Goal: Check status: Check status

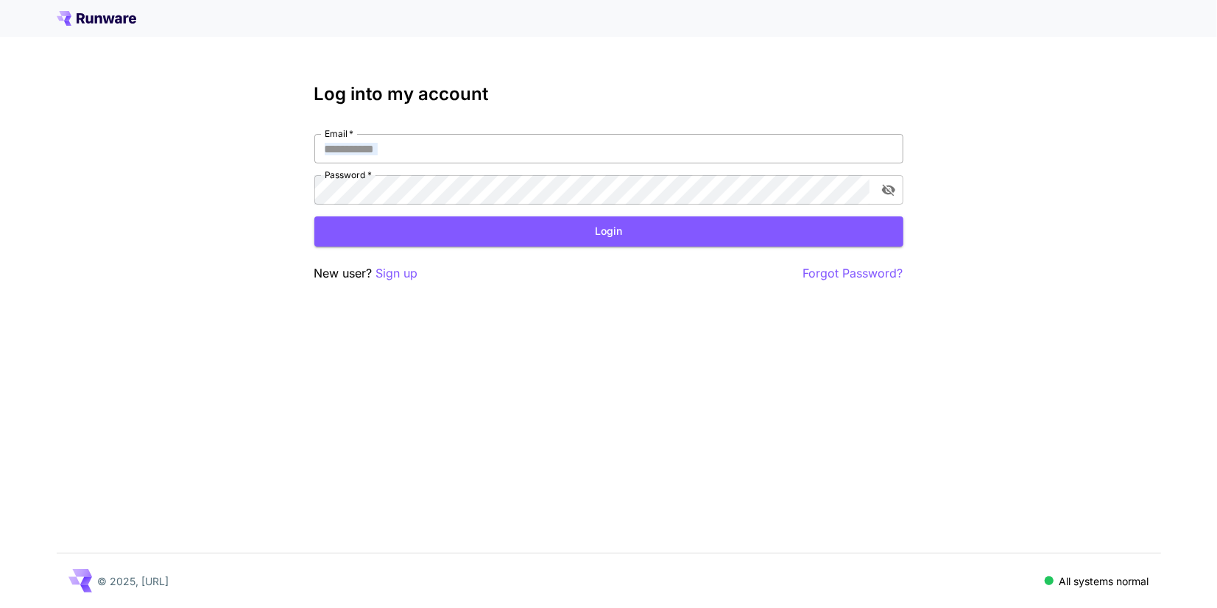
drag, startPoint x: 416, startPoint y: 164, endPoint x: 414, endPoint y: 157, distance: 7.5
click at [416, 162] on div "Email   * Email   * Password   * Password   *" at bounding box center [608, 169] width 589 height 71
click at [414, 155] on input "Email   *" at bounding box center [608, 148] width 589 height 29
type input "**********"
click button "Login" at bounding box center [608, 231] width 589 height 30
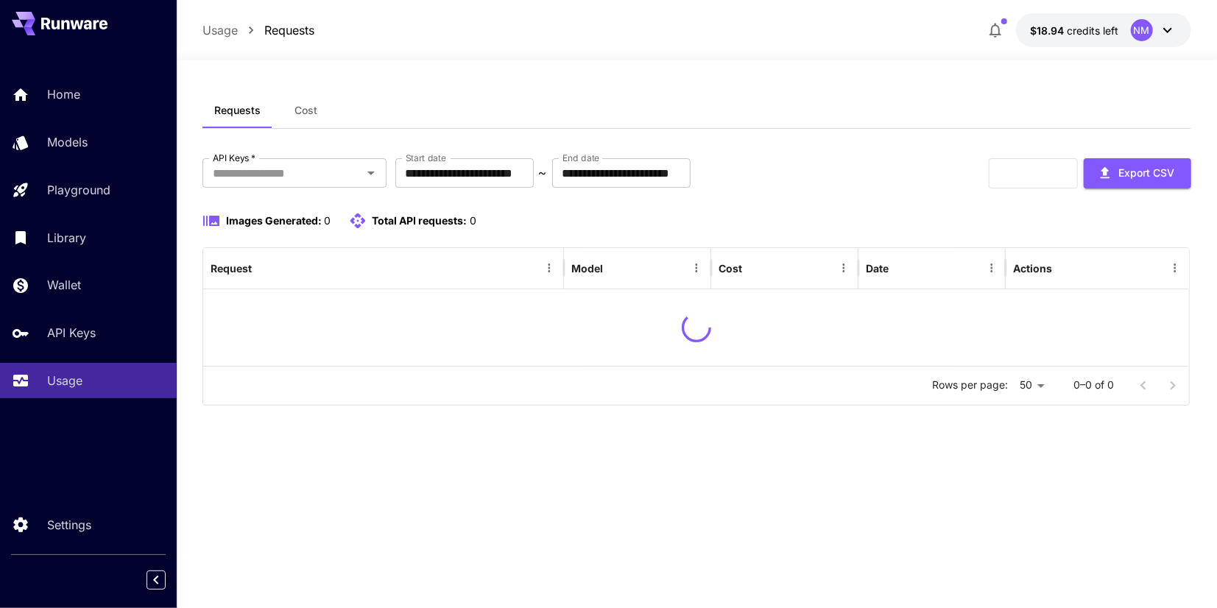
click at [616, 53] on div at bounding box center [697, 52] width 1040 height 18
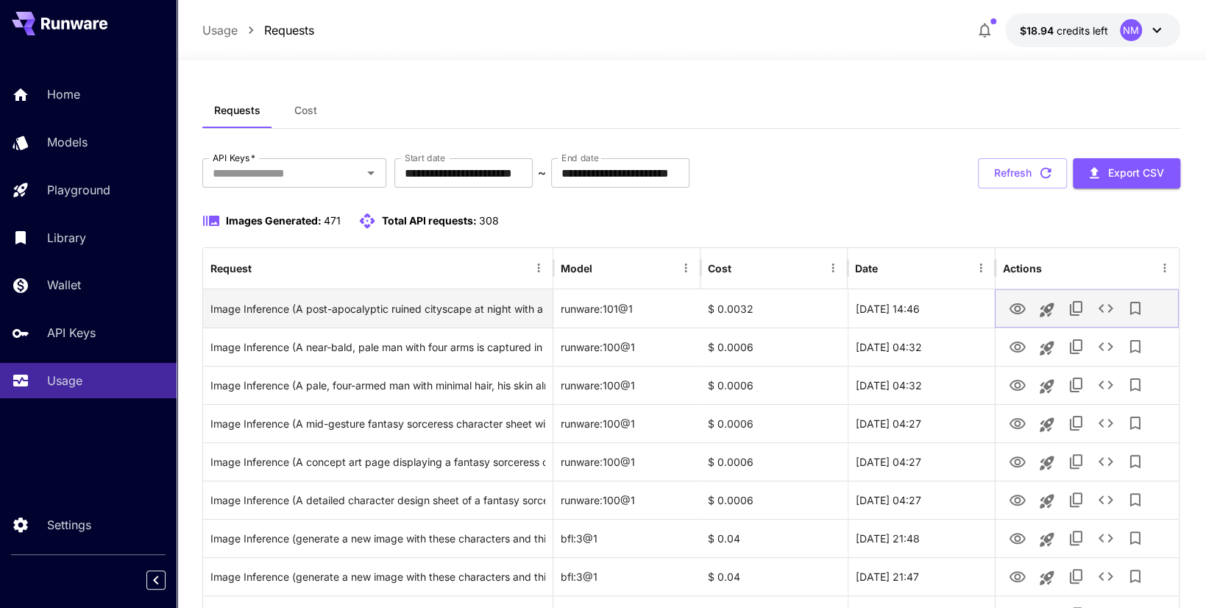
click at [1021, 309] on icon "View Image" at bounding box center [1018, 309] width 18 height 18
click at [1018, 310] on icon "View" at bounding box center [1018, 308] width 16 height 11
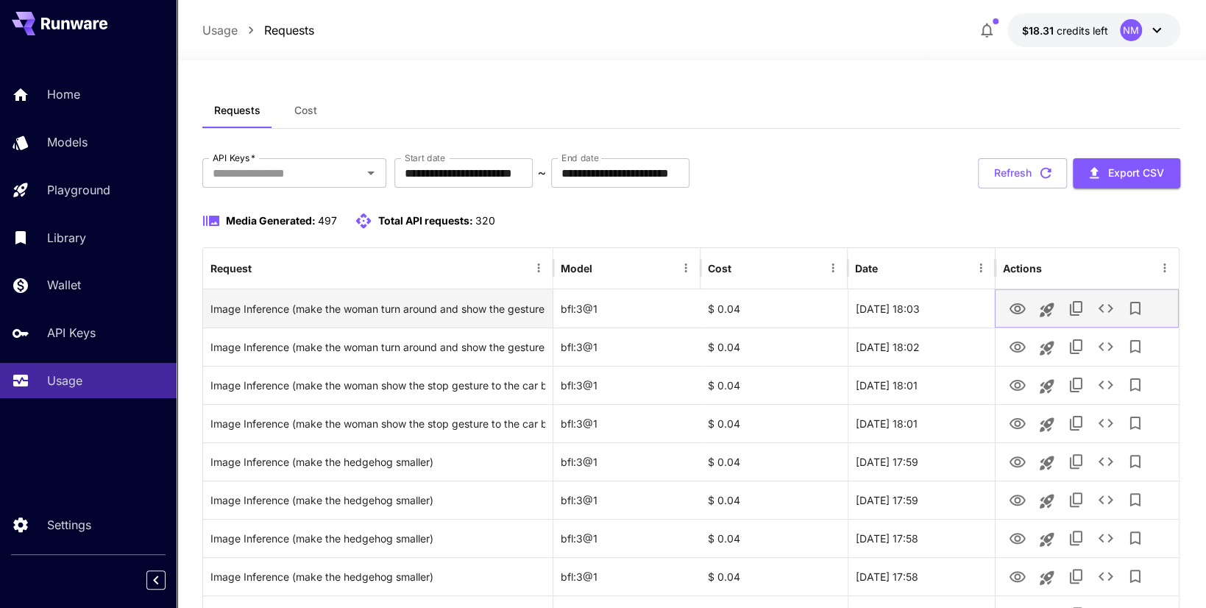
drag, startPoint x: 1032, startPoint y: 299, endPoint x: 1022, endPoint y: 308, distance: 13.5
click at [1022, 308] on icon "View" at bounding box center [1018, 309] width 18 height 18
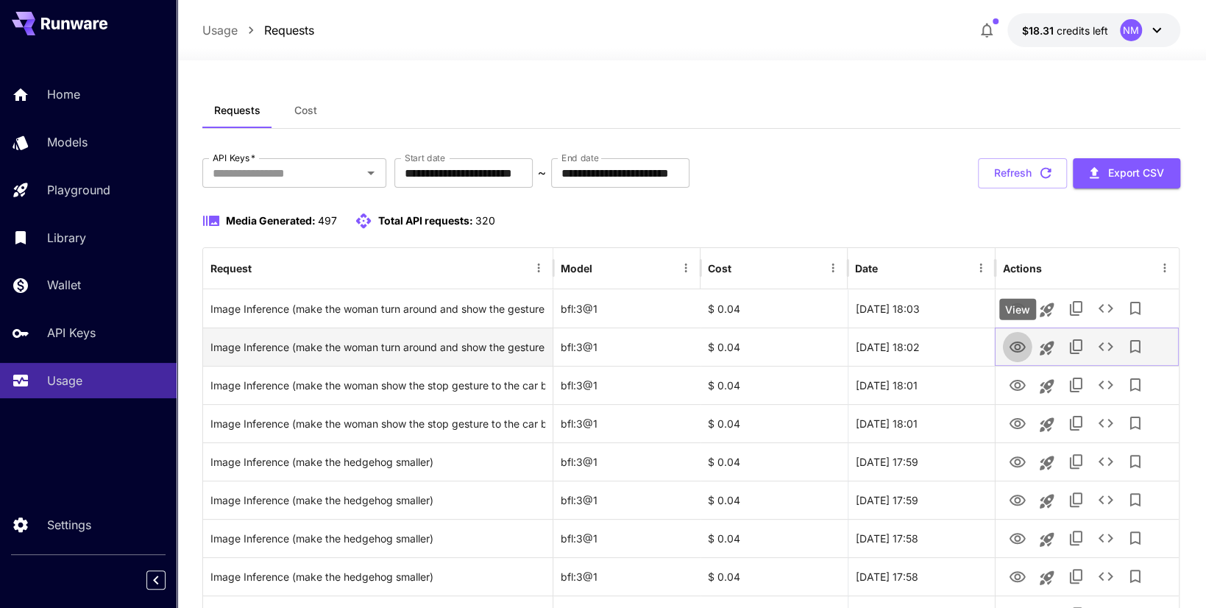
click at [1021, 350] on icon "View" at bounding box center [1018, 346] width 16 height 11
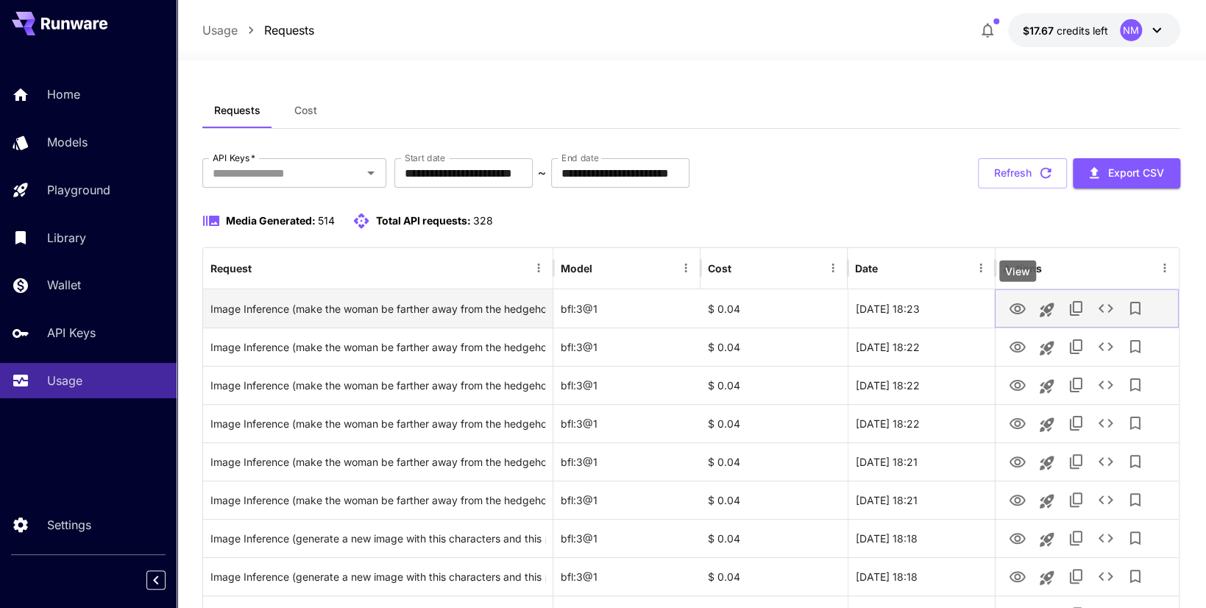
click at [1025, 310] on icon "View" at bounding box center [1018, 309] width 18 height 18
click at [1015, 303] on icon "View" at bounding box center [1018, 308] width 16 height 11
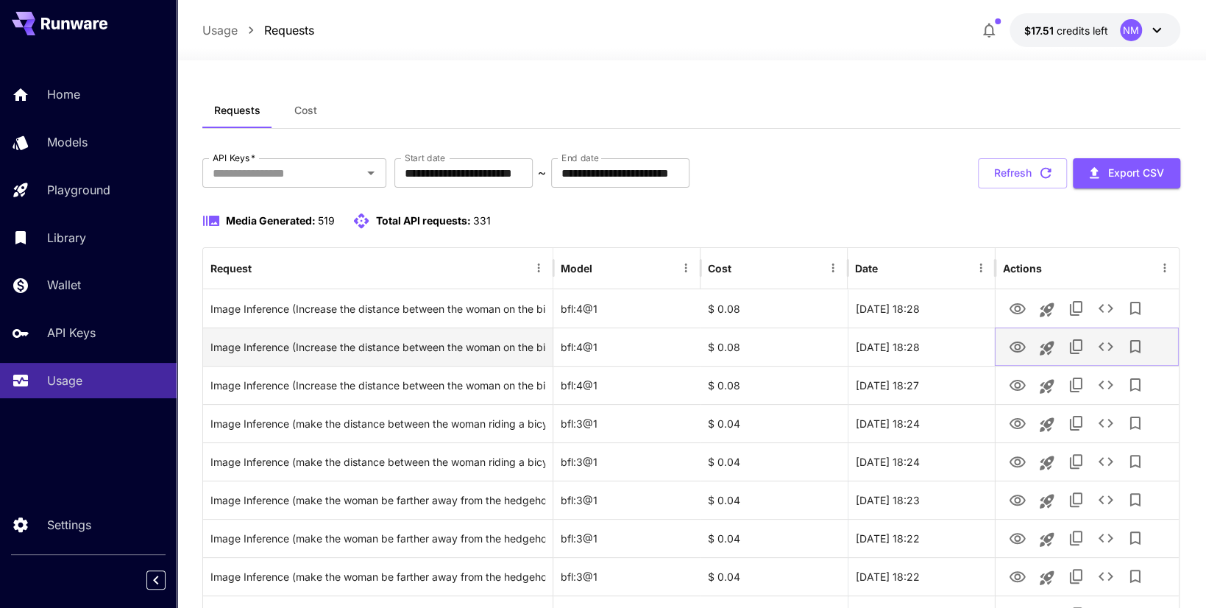
click at [1018, 347] on icon "View" at bounding box center [1018, 348] width 18 height 18
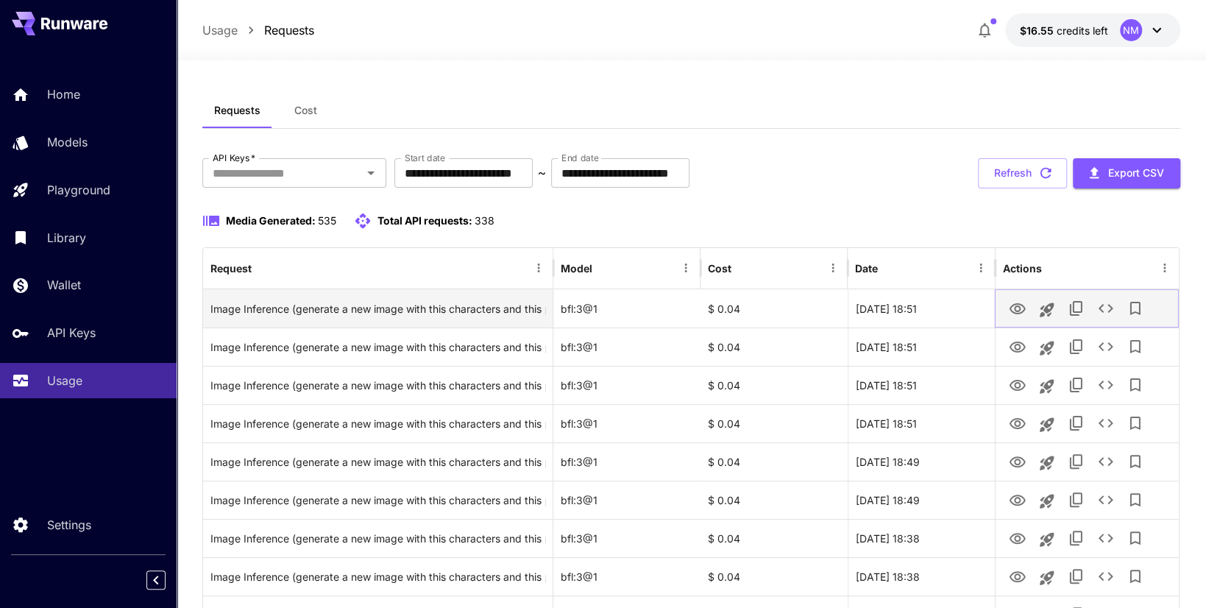
click at [1019, 312] on icon "View" at bounding box center [1018, 308] width 16 height 11
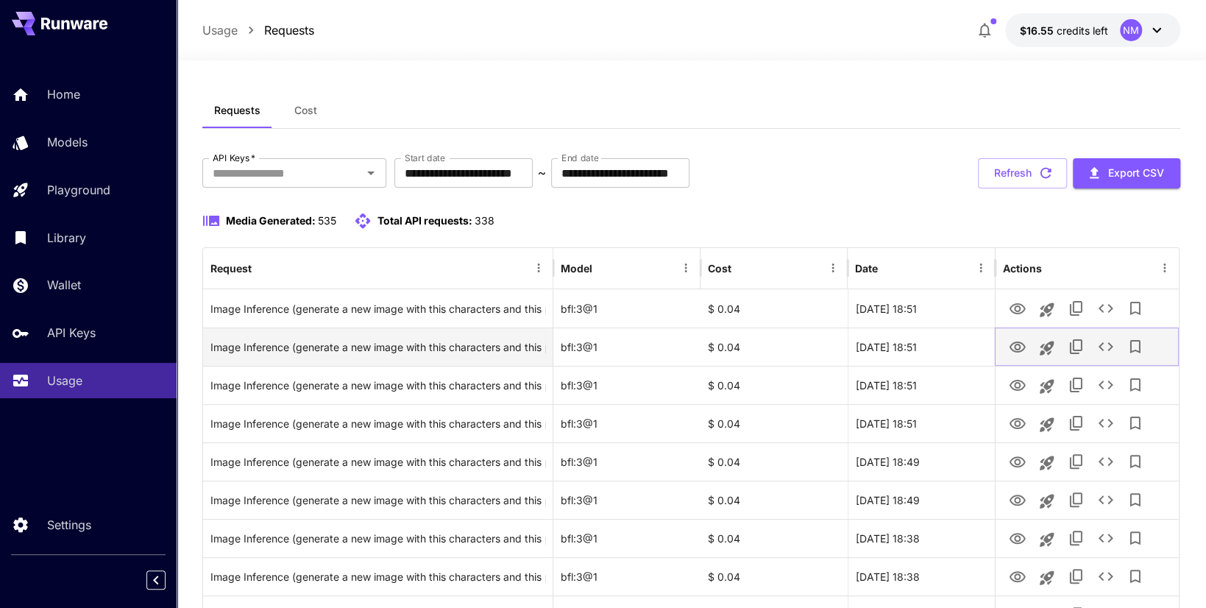
click at [1005, 350] on button "View" at bounding box center [1017, 346] width 29 height 30
click at [1010, 350] on icon "View" at bounding box center [1018, 348] width 18 height 18
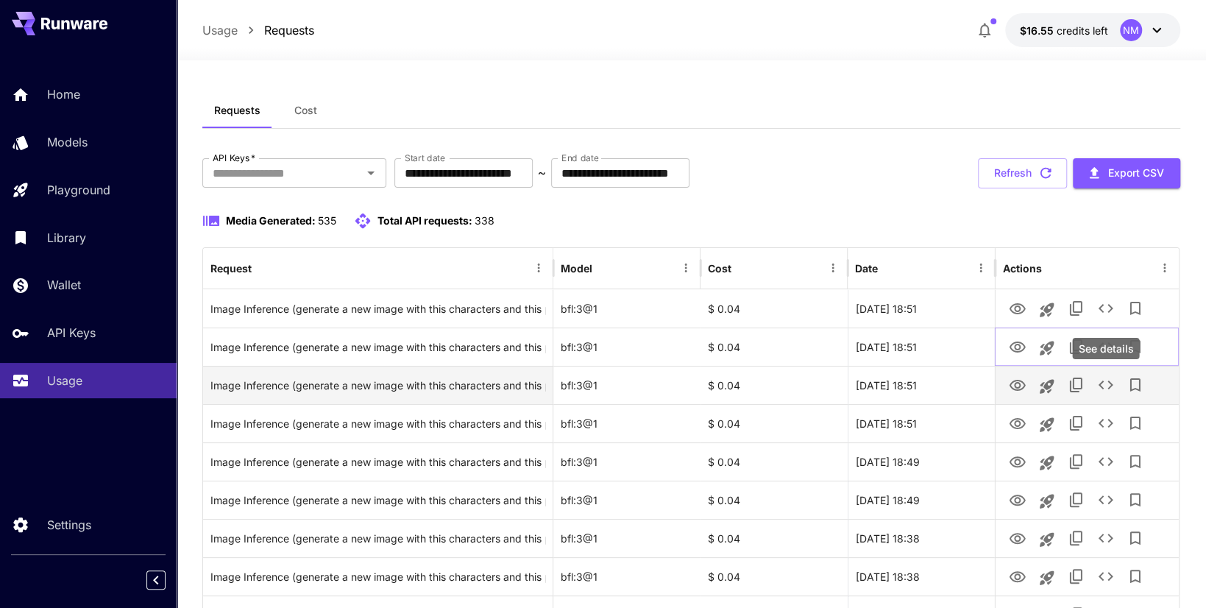
scroll to position [74, 0]
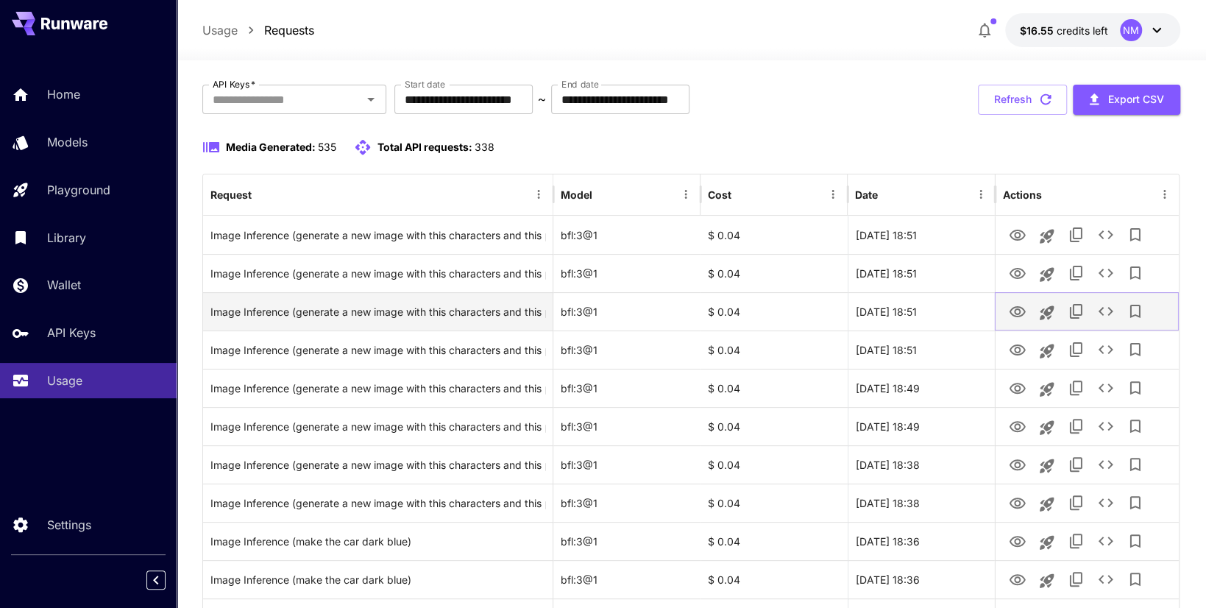
click at [1013, 312] on icon "View" at bounding box center [1018, 312] width 18 height 18
click at [1097, 310] on icon "See details" at bounding box center [1106, 311] width 18 height 18
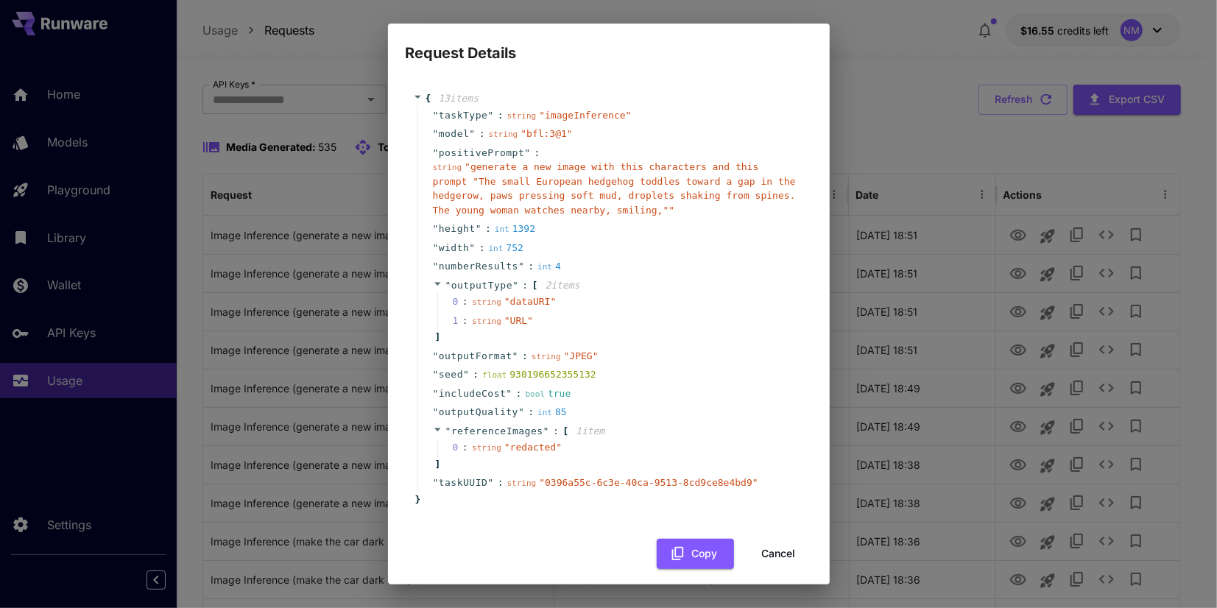
click at [778, 559] on button "Cancel" at bounding box center [779, 554] width 66 height 30
